Goal: Check status

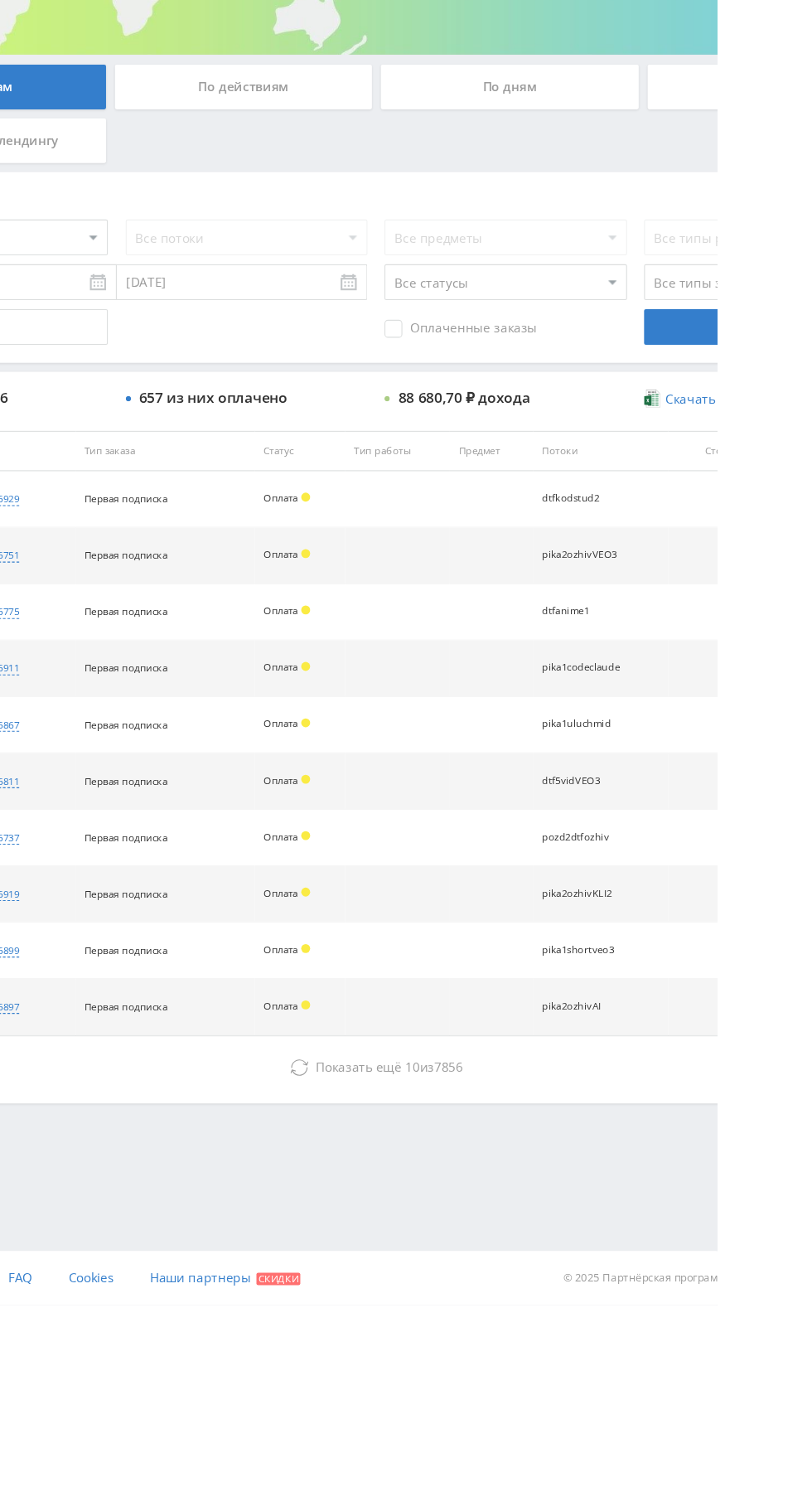
click at [431, 1264] on icon at bounding box center [426, 1267] width 17 height 17
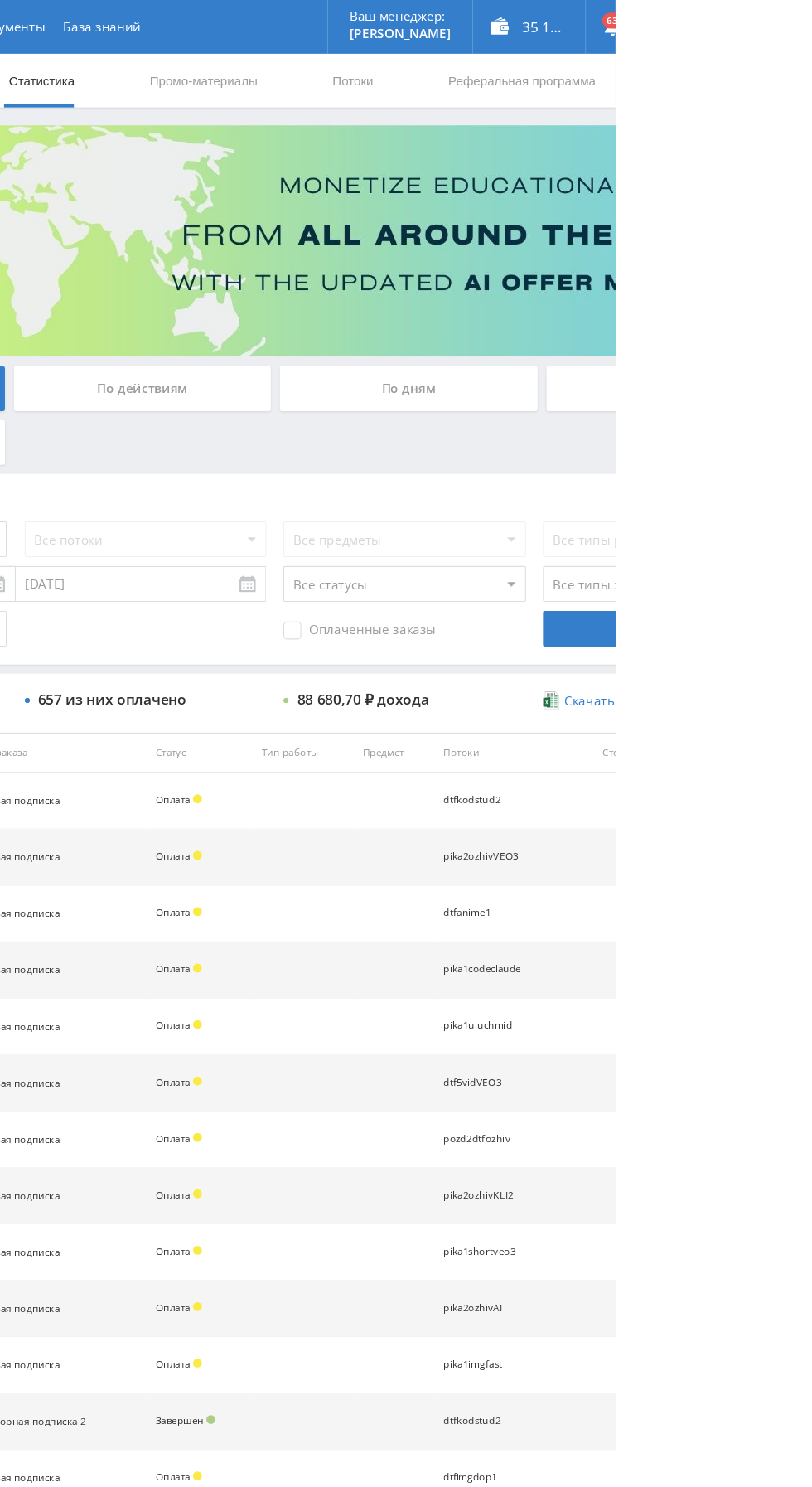
click at [585, 363] on div "По дням" at bounding box center [620, 360] width 239 height 41
click at [0, 0] on input "По дням" at bounding box center [0, 0] width 0 height 0
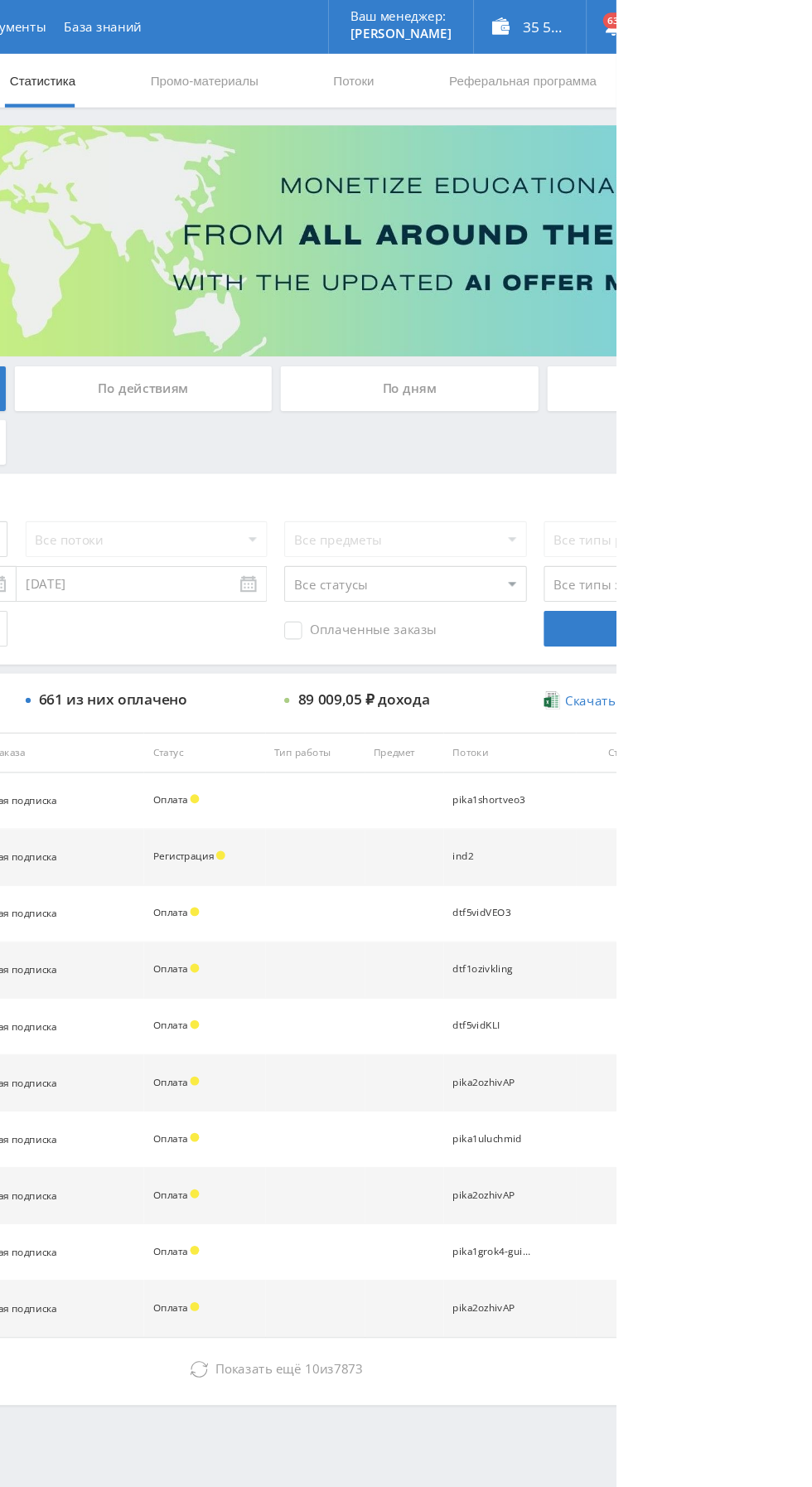
click at [562, 360] on div "По дням" at bounding box center [620, 360] width 239 height 41
click at [0, 0] on input "По дням" at bounding box center [0, 0] width 0 height 0
